Goal: Check status: Check status

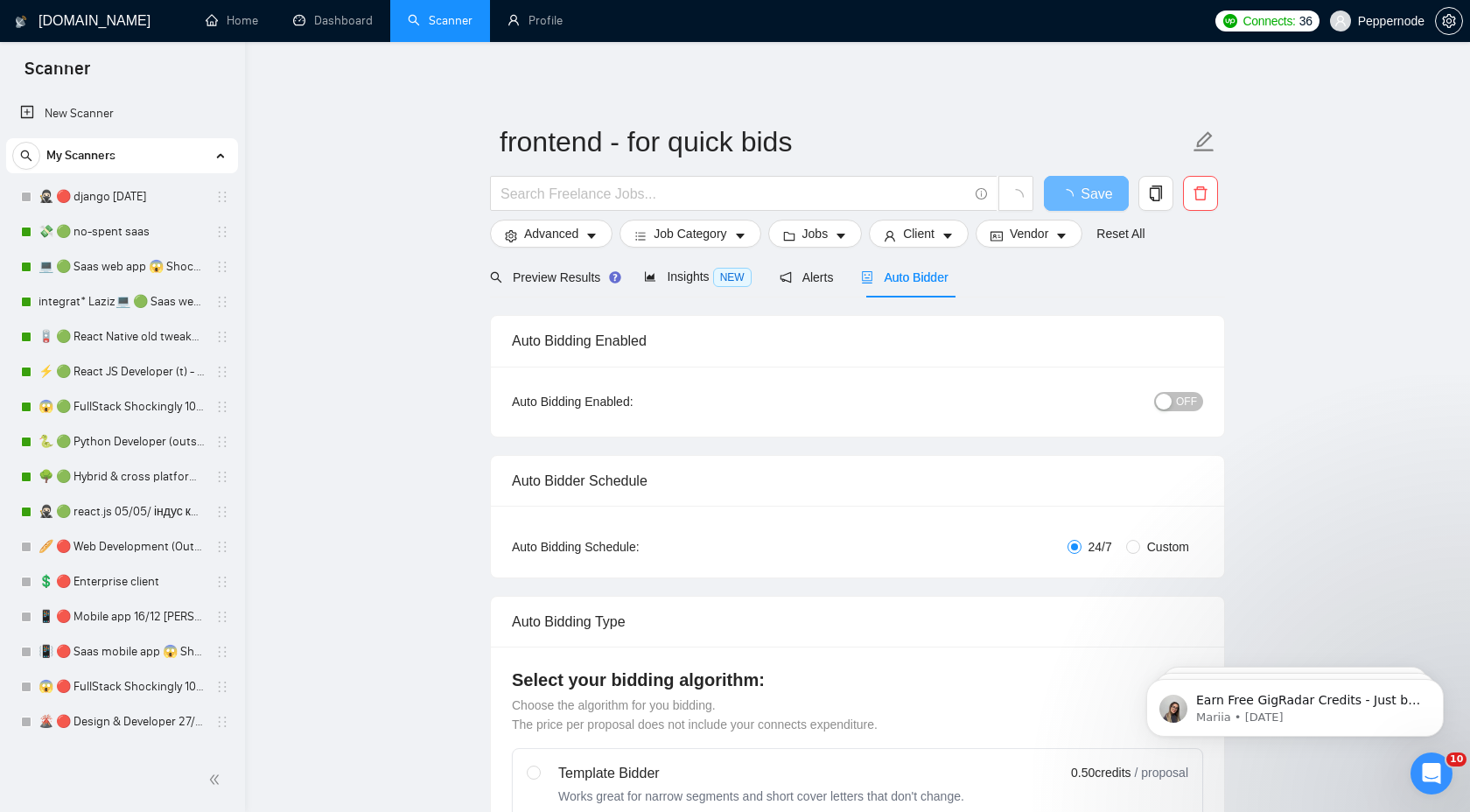
click at [454, 14] on link "Scanner" at bounding box center [440, 21] width 65 height 14
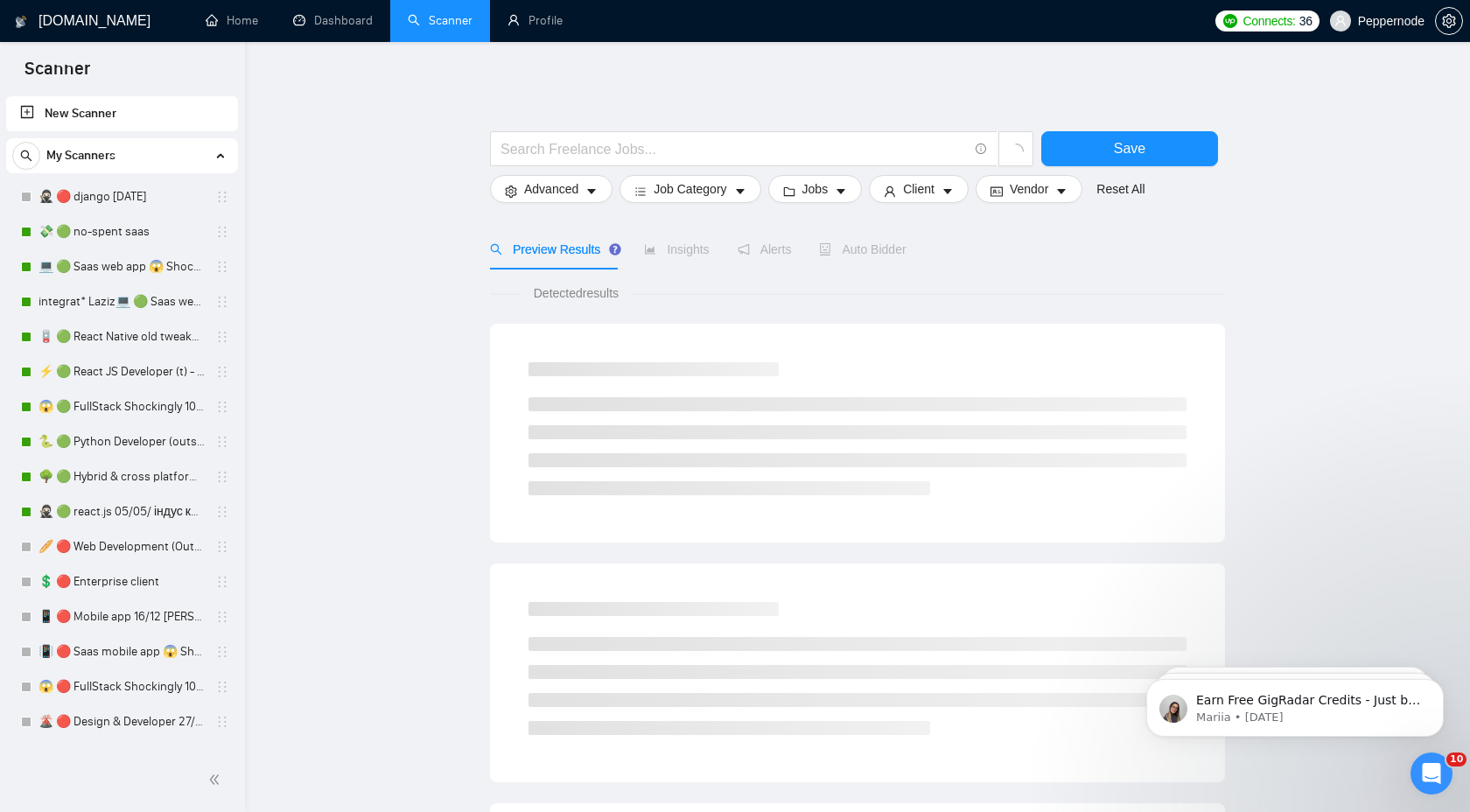
click at [1413, 241] on main "Save Advanced Job Category Jobs Client Vendor Reset All Preview Results Insight…" at bounding box center [857, 785] width 1169 height 1432
click at [330, 17] on link "Dashboard" at bounding box center [332, 21] width 80 height 14
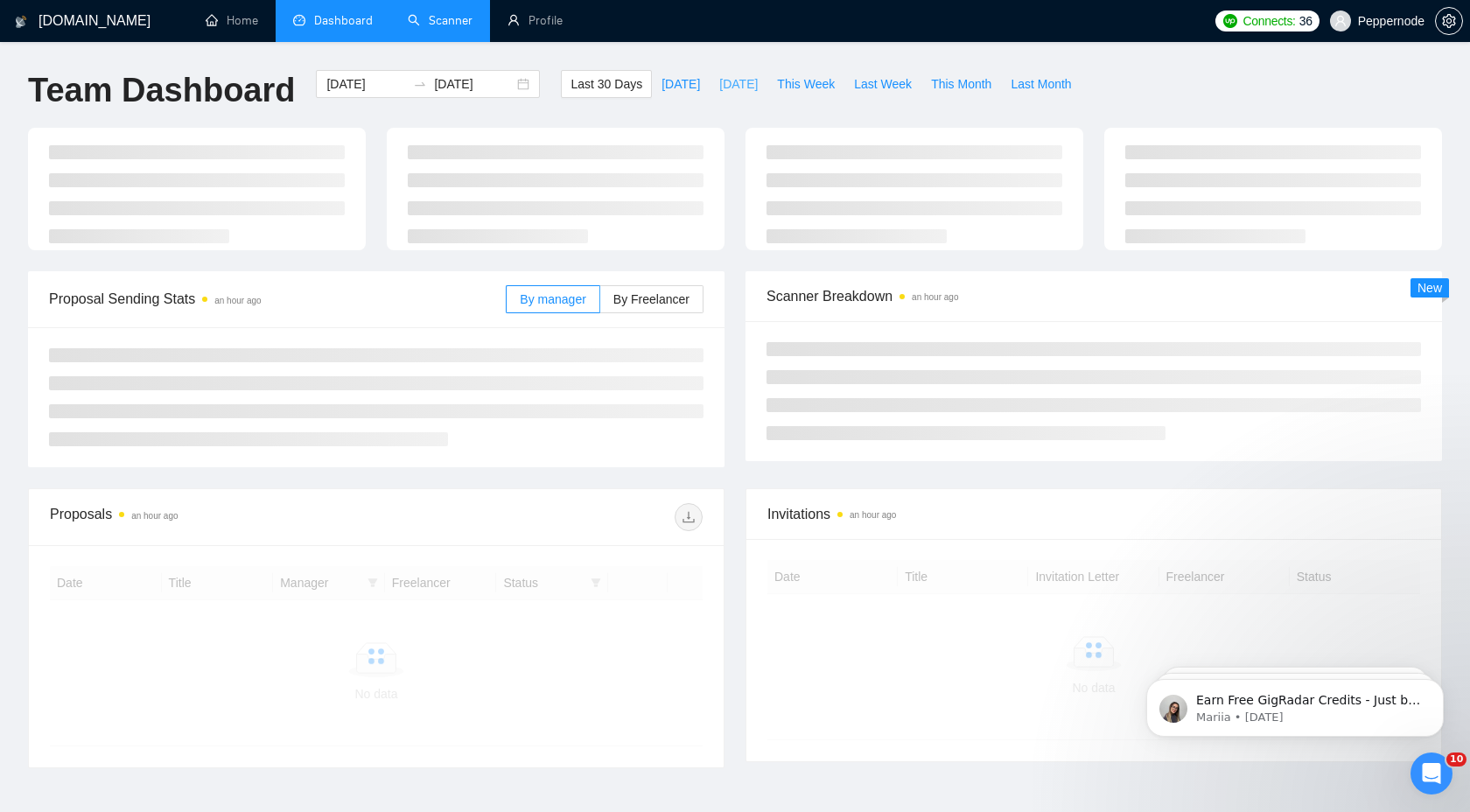
click at [752, 88] on span "[DATE]" at bounding box center [738, 83] width 39 height 19
type input "[DATE]"
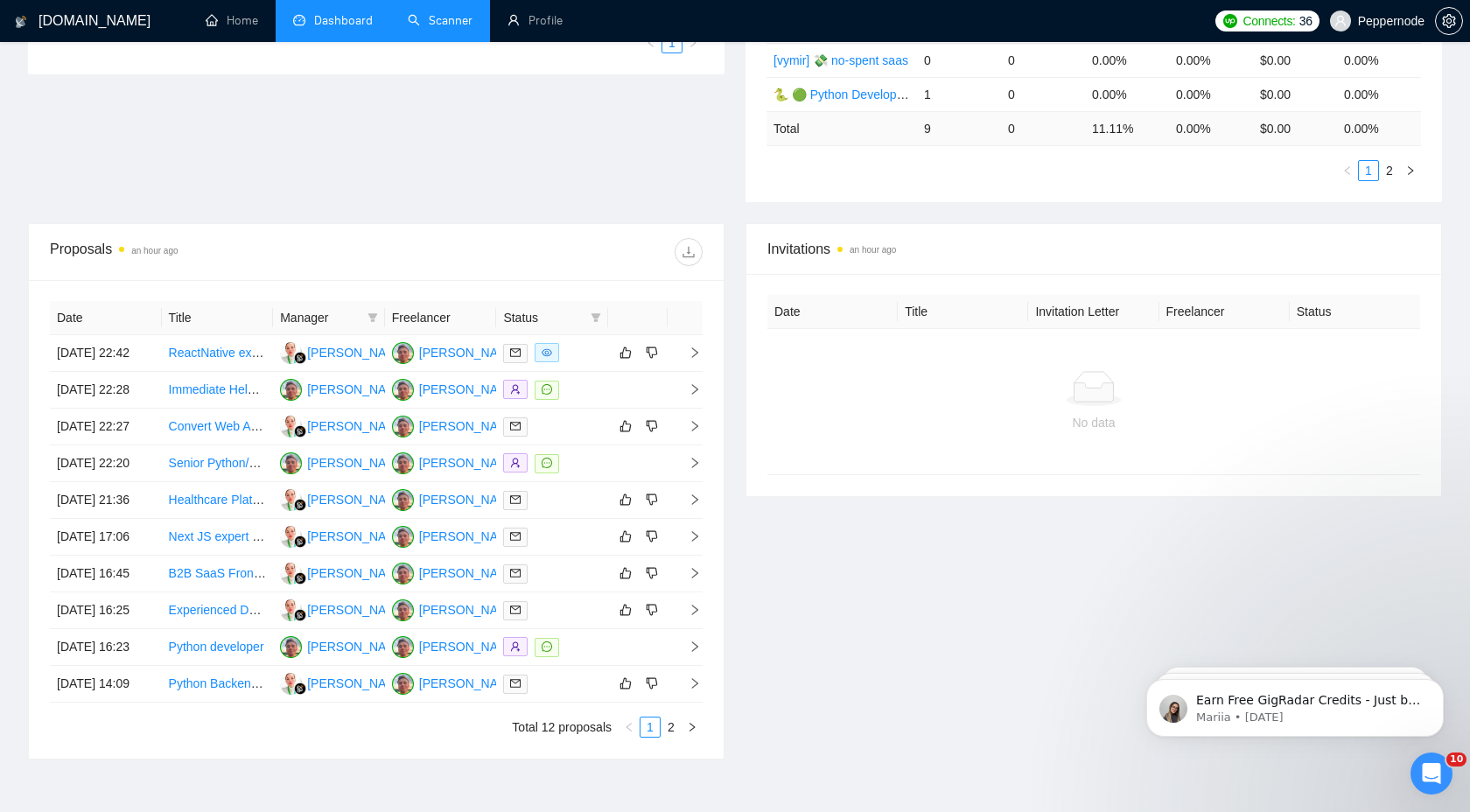
scroll to position [509, 0]
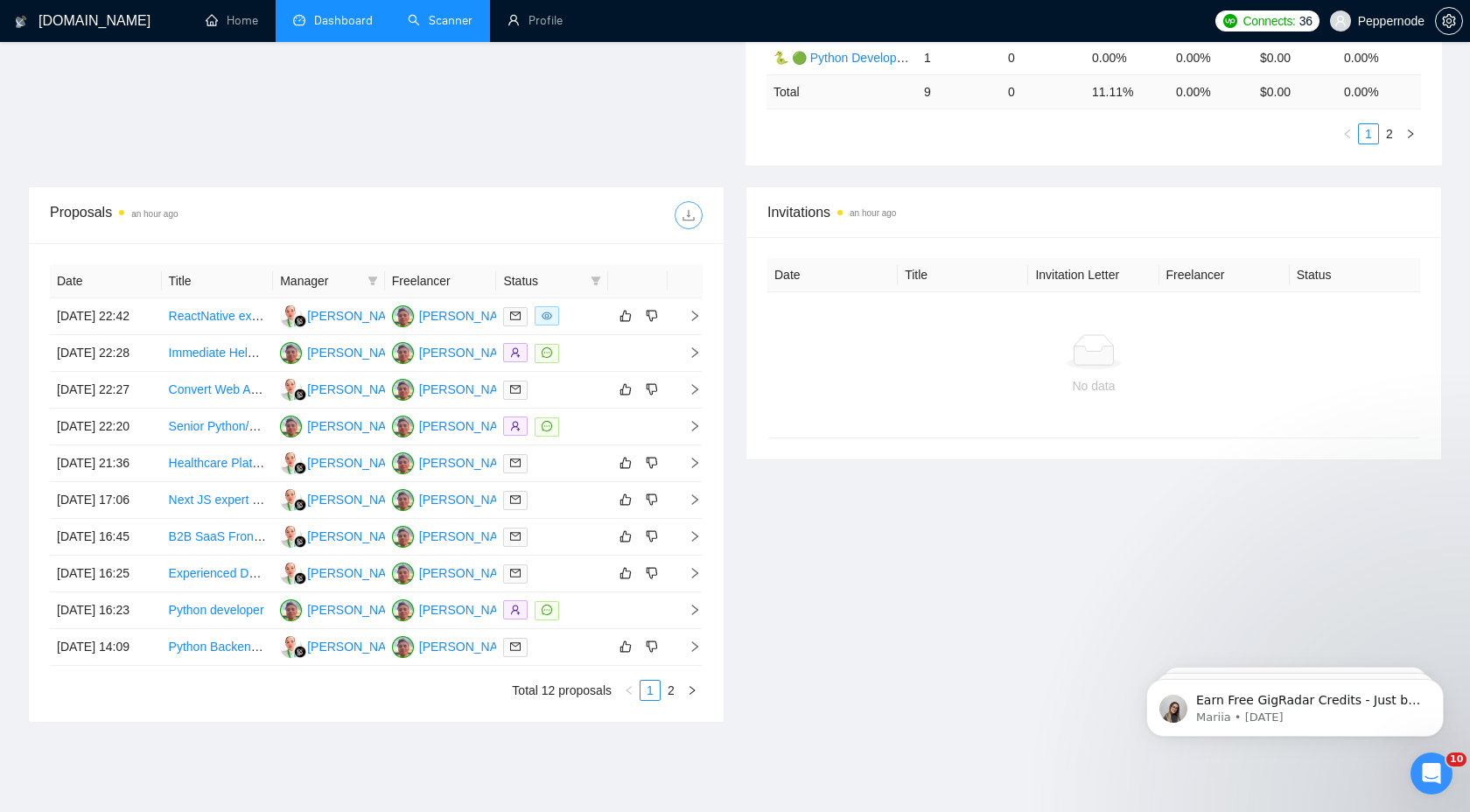
click at [688, 224] on button "button" at bounding box center [688, 215] width 28 height 28
